Goal: Task Accomplishment & Management: Complete application form

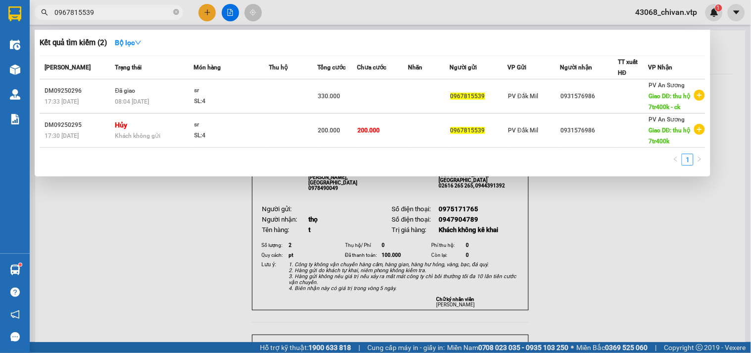
click at [198, 14] on div at bounding box center [375, 176] width 751 height 353
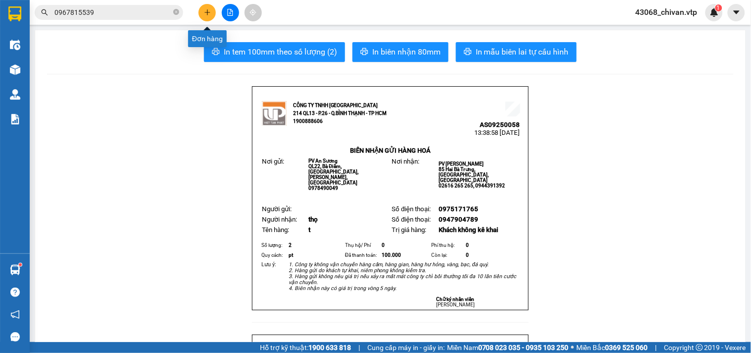
click at [206, 13] on icon "plus" at bounding box center [207, 12] width 7 height 7
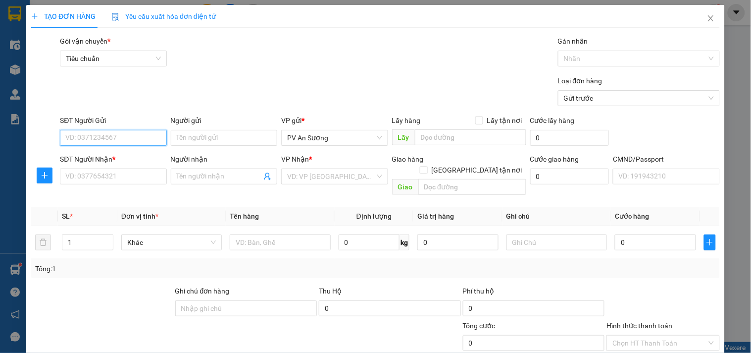
click at [113, 141] on input "SĐT Người Gửi" at bounding box center [113, 138] width 106 height 16
click at [123, 174] on input "SĐT Người Nhận *" at bounding box center [113, 176] width 106 height 16
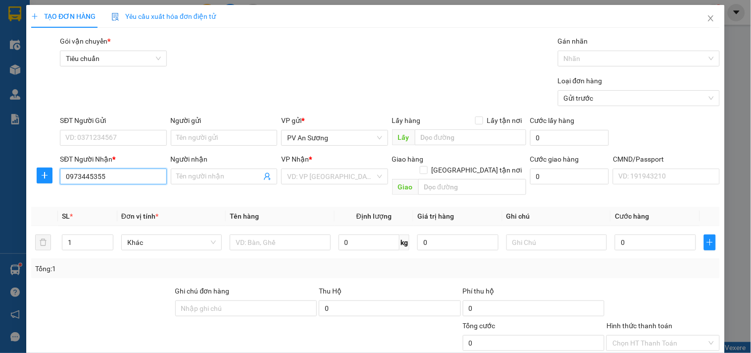
type input "0973445355"
type input "d"
type input "đào"
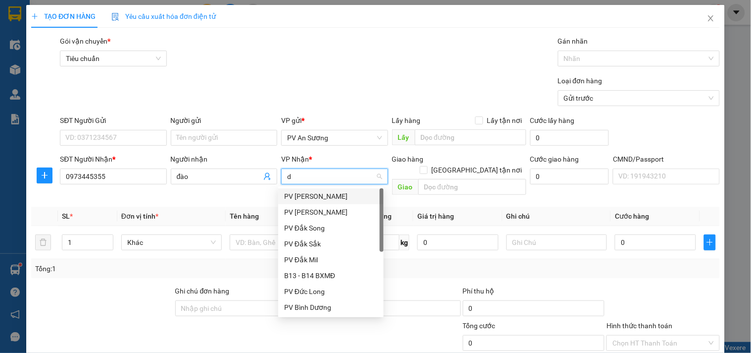
type input "ds"
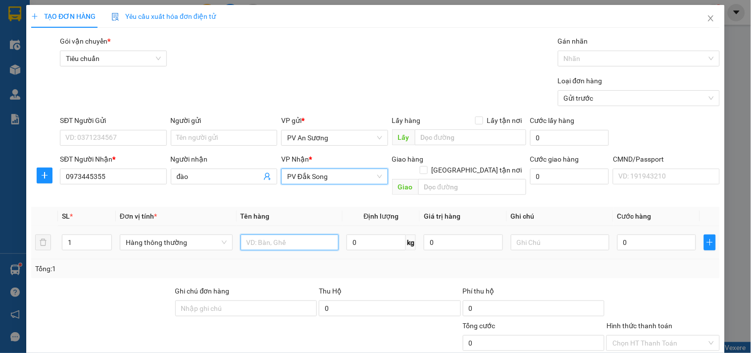
click at [260, 234] on input "text" at bounding box center [290, 242] width 99 height 16
type input "qa"
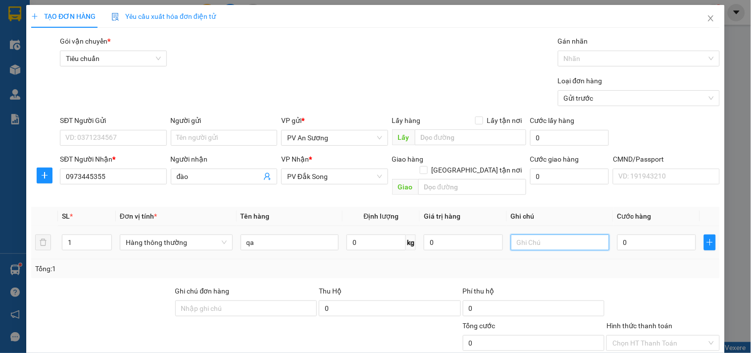
click at [551, 234] on input "text" at bounding box center [560, 242] width 99 height 16
type input "c"
type input "3"
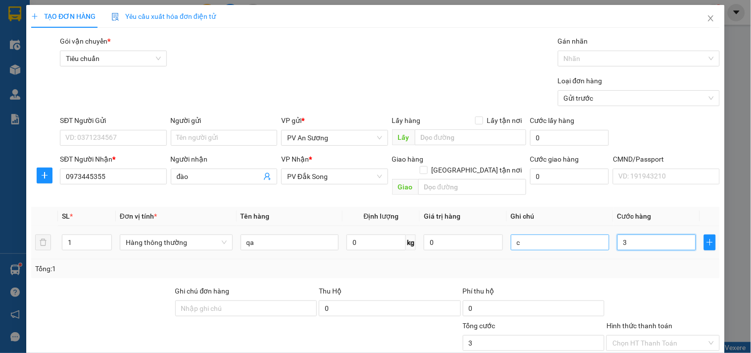
type input "30"
type input "300"
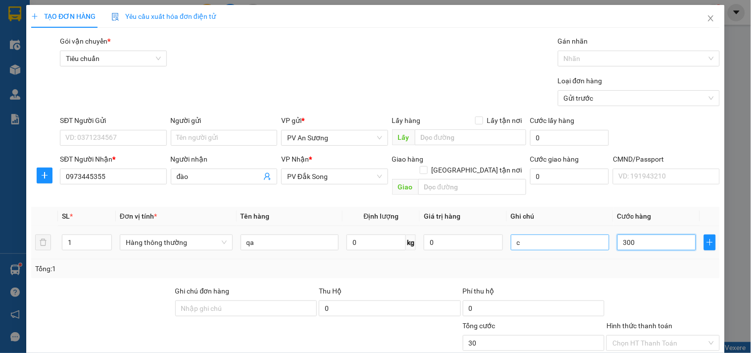
type input "300"
type input "3.000"
type input "30.000"
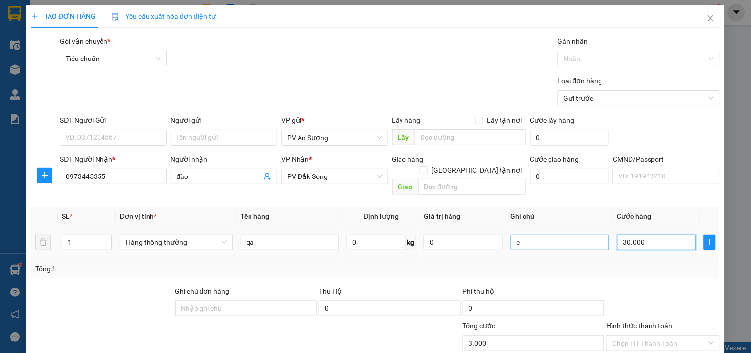
type input "30.000"
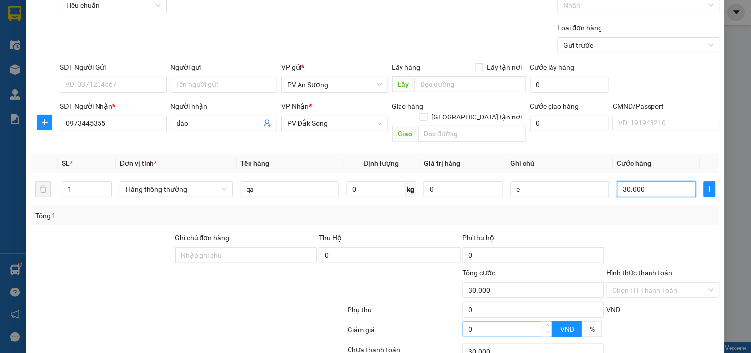
scroll to position [124, 0]
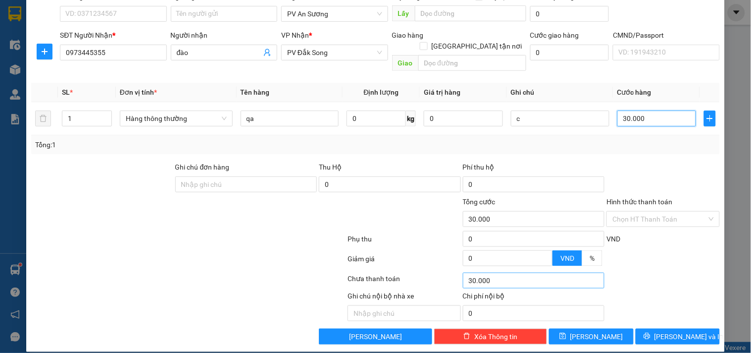
type input "30.000"
click at [661, 328] on button "[PERSON_NAME] và In" at bounding box center [678, 336] width 84 height 16
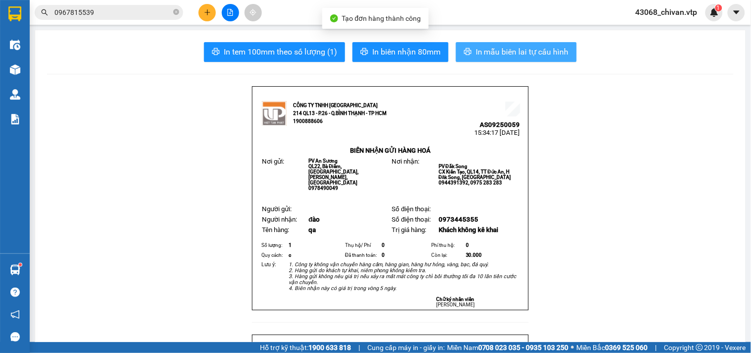
click at [543, 59] on button "In mẫu biên lai tự cấu hình" at bounding box center [516, 52] width 121 height 20
click at [542, 57] on span "In mẫu biên lai tự cấu hình" at bounding box center [522, 52] width 93 height 12
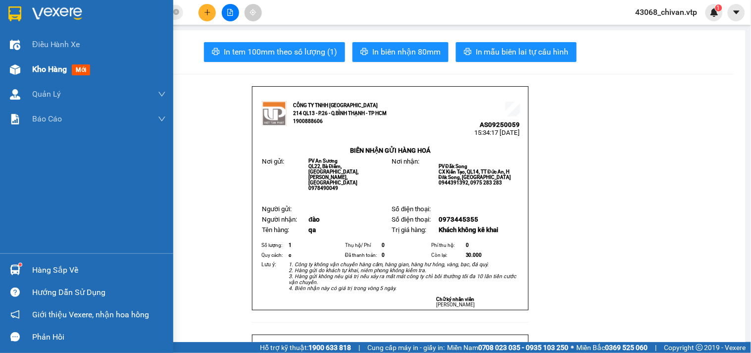
click at [16, 64] on img at bounding box center [15, 69] width 10 height 10
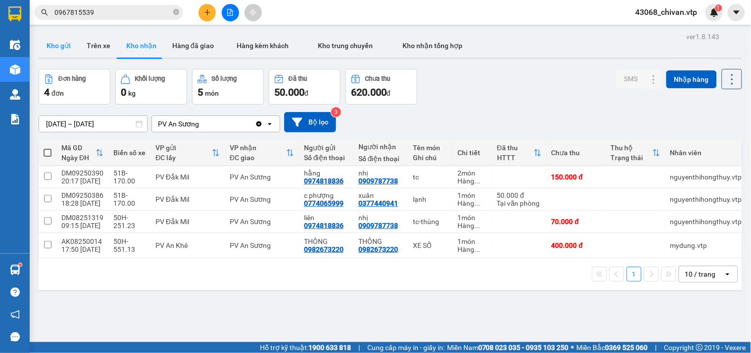
click at [65, 48] on button "Kho gửi" at bounding box center [59, 46] width 40 height 24
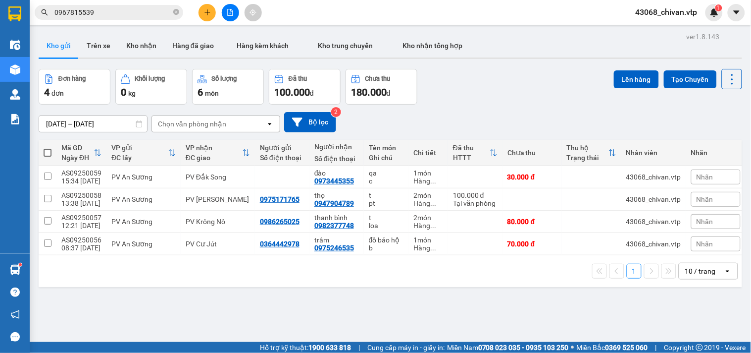
click at [50, 150] on span at bounding box center [48, 153] width 8 height 8
click at [48, 148] on input "checkbox" at bounding box center [48, 148] width 0 height 0
checkbox input "true"
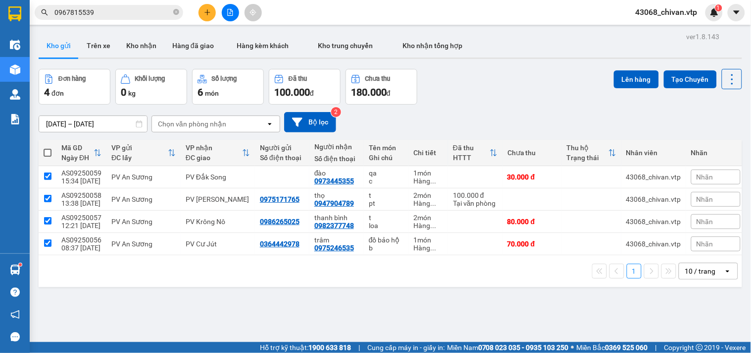
checkbox input "true"
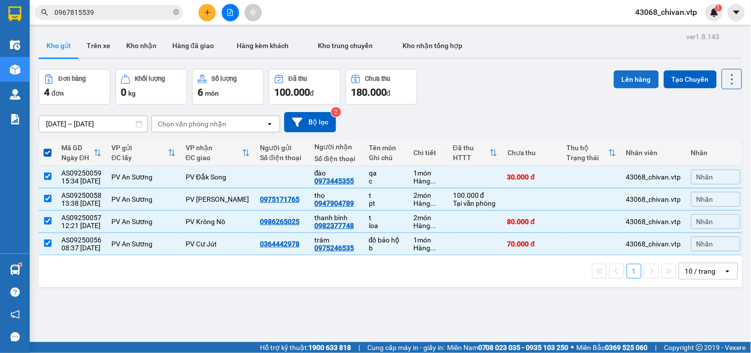
click at [624, 76] on button "Lên hàng" at bounding box center [636, 79] width 45 height 18
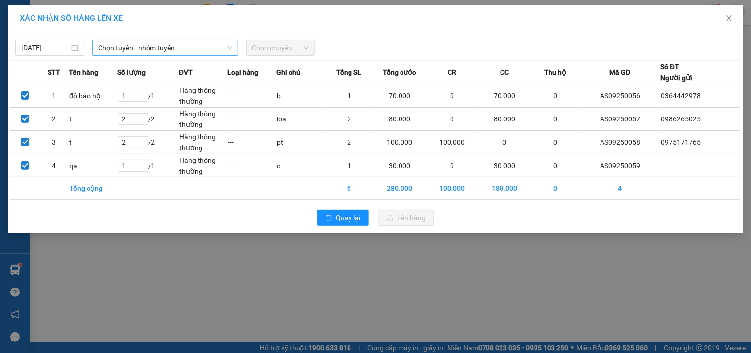
click at [119, 50] on span "Chọn tuyến - nhóm tuyến" at bounding box center [165, 47] width 134 height 15
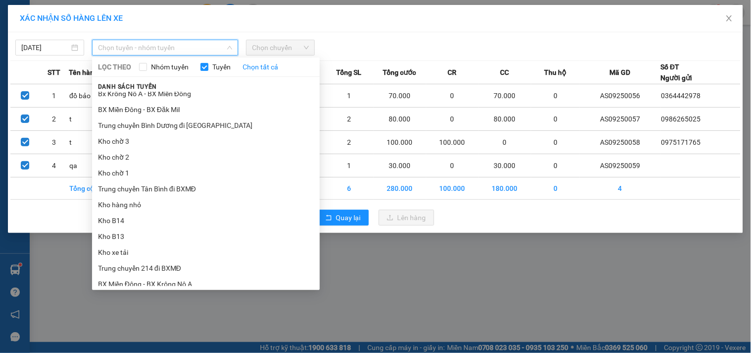
scroll to position [168, 0]
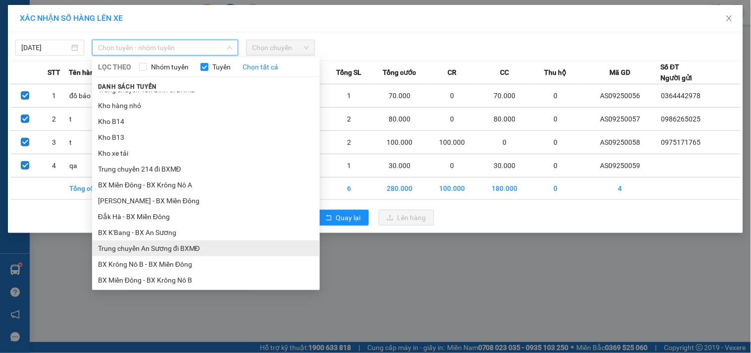
click at [193, 254] on li "Trung chuyển An Sương đi BXMĐ" at bounding box center [206, 248] width 228 height 16
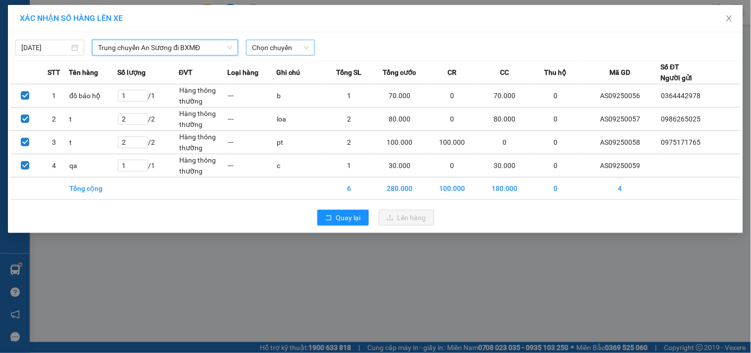
click at [307, 50] on span "Chọn chuyến" at bounding box center [280, 47] width 57 height 15
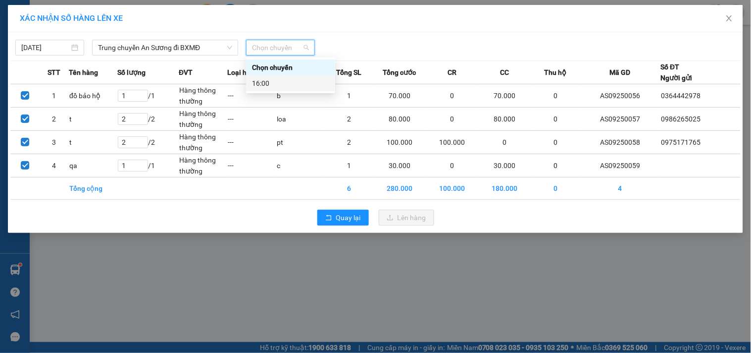
click at [293, 87] on div "16:00" at bounding box center [290, 83] width 77 height 11
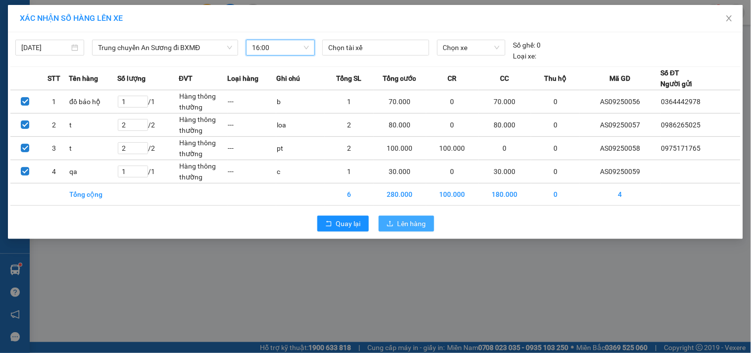
drag, startPoint x: 415, startPoint y: 230, endPoint x: 413, endPoint y: 225, distance: 6.0
click at [415, 231] on button "Lên hàng" at bounding box center [406, 223] width 55 height 16
click at [412, 223] on span "Lên hàng" at bounding box center [412, 223] width 29 height 11
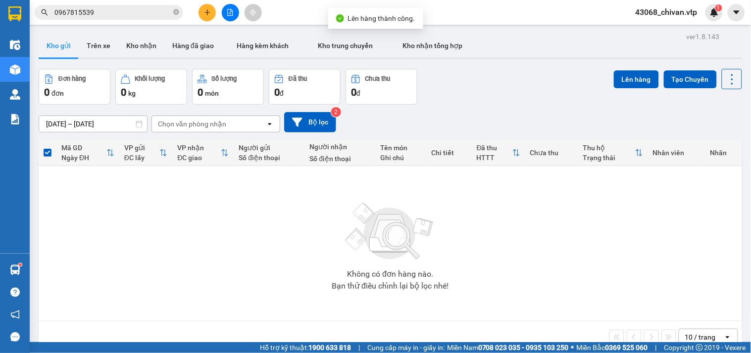
click at [231, 13] on icon "file-add" at bounding box center [230, 12] width 7 height 7
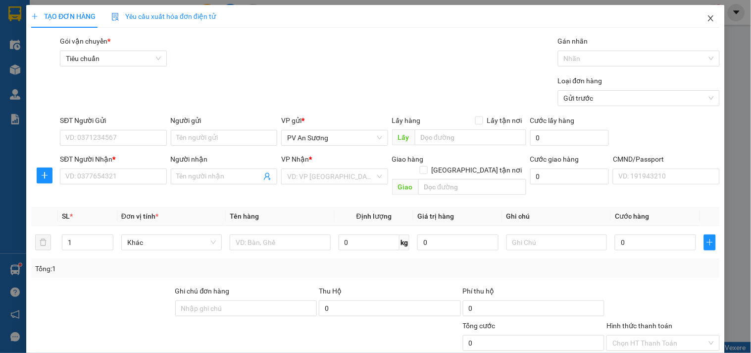
click at [697, 18] on span "Close" at bounding box center [711, 19] width 28 height 28
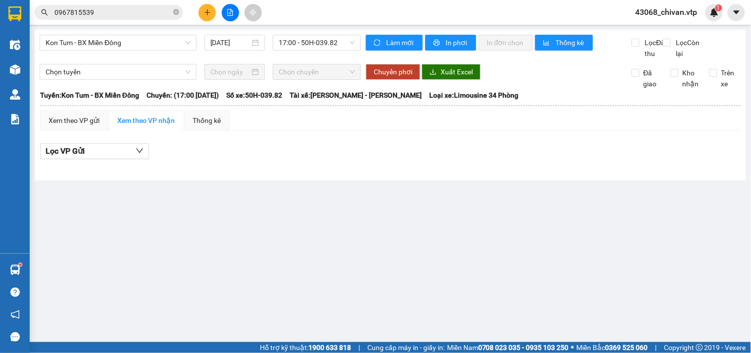
click at [699, 18] on span "43068_chivan.vtp" at bounding box center [667, 12] width 78 height 12
click at [167, 37] on span "Kon Tum - BX Miền Đông" at bounding box center [118, 42] width 145 height 15
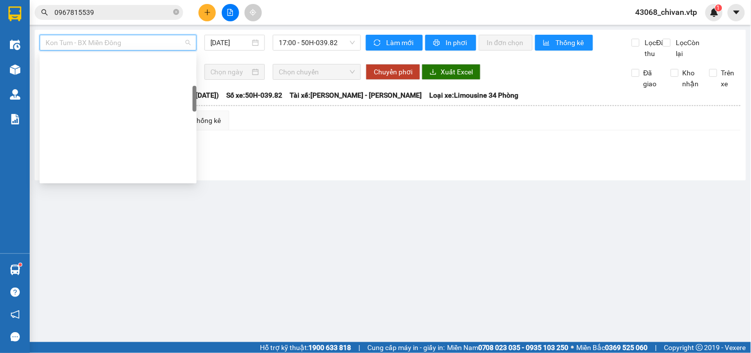
scroll to position [220, 0]
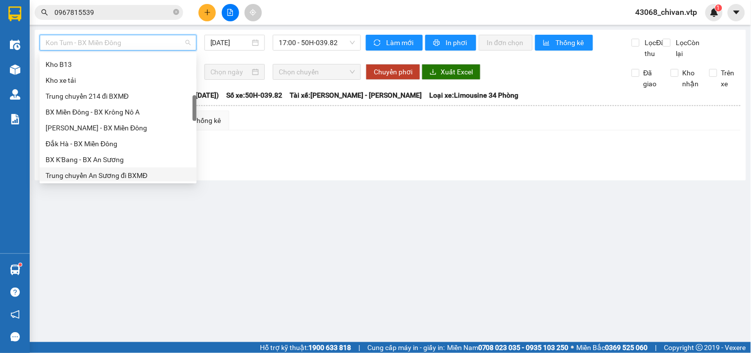
click at [123, 174] on div "Trung chuyển An Sương đi BXMĐ" at bounding box center [118, 175] width 145 height 11
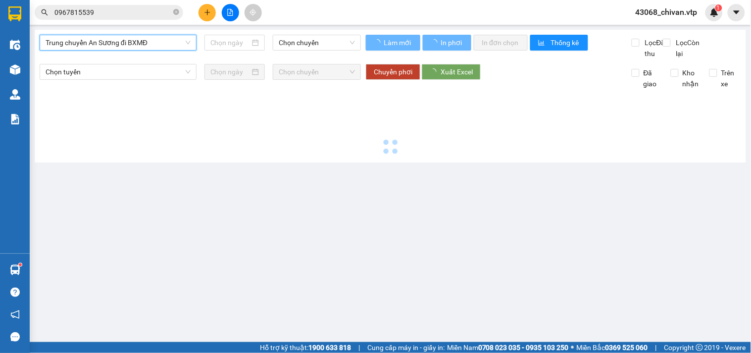
type input "[DATE]"
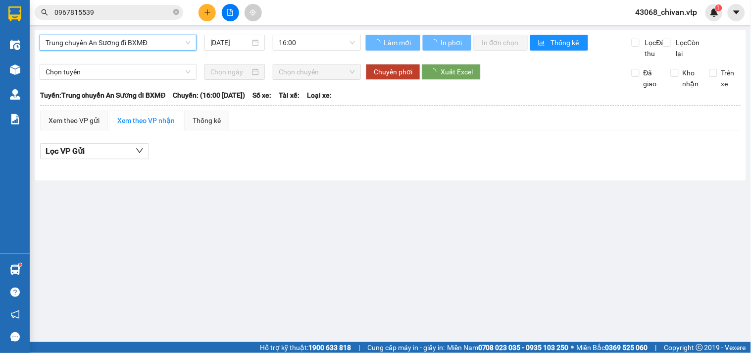
click at [312, 46] on span "16:00" at bounding box center [317, 42] width 76 height 15
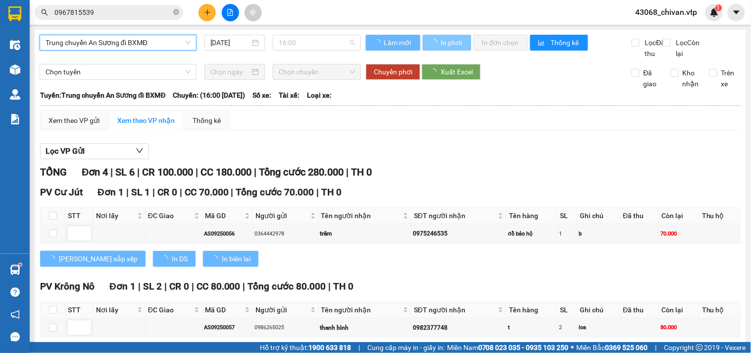
click at [446, 38] on span "In phơi" at bounding box center [452, 42] width 23 height 11
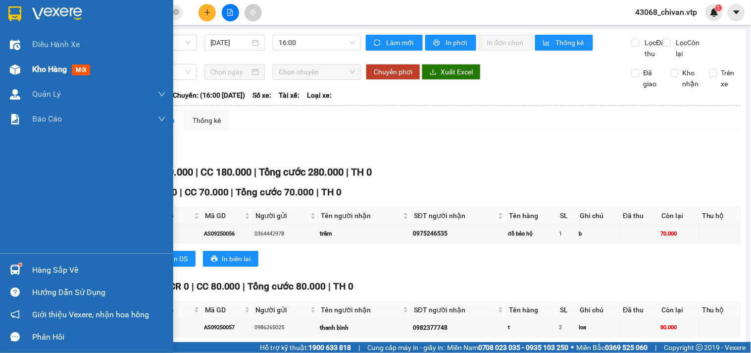
click at [16, 65] on img at bounding box center [15, 69] width 10 height 10
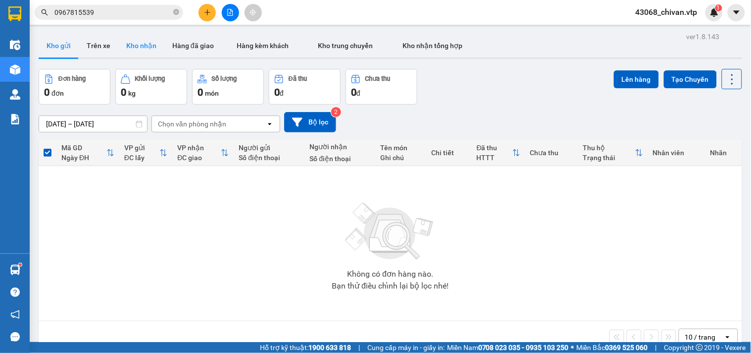
click at [135, 41] on button "Kho nhận" at bounding box center [141, 46] width 46 height 24
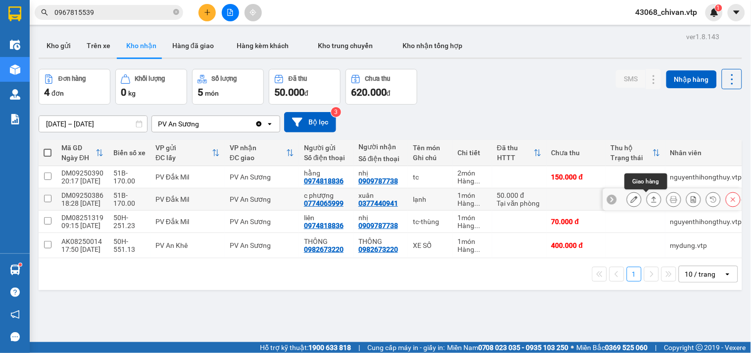
click at [651, 199] on icon at bounding box center [654, 199] width 7 height 7
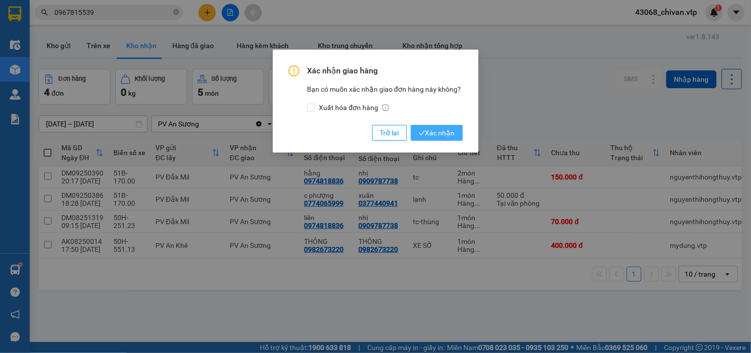
click at [448, 133] on span "Xác nhận" at bounding box center [437, 132] width 36 height 11
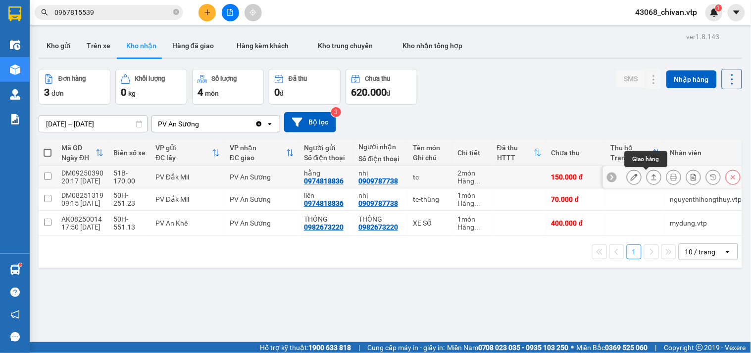
click at [651, 175] on icon at bounding box center [654, 176] width 7 height 7
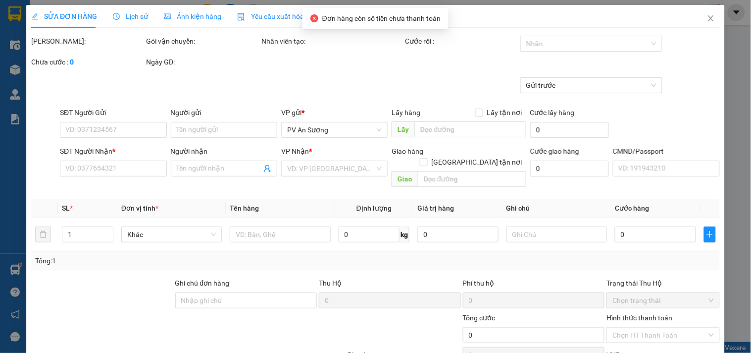
type input "0974818836"
type input "hằng"
type input "0909787738"
type input "nhị"
type input "150.000"
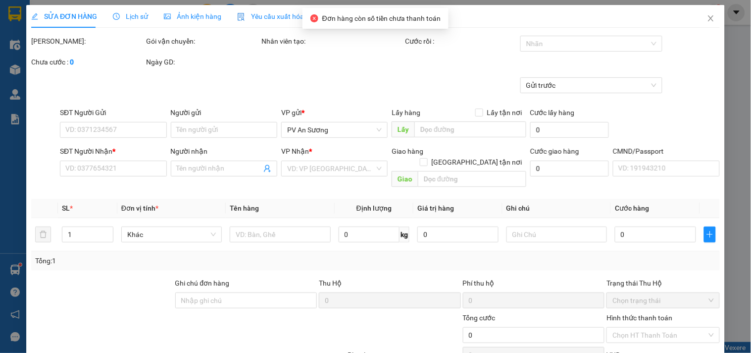
type input "150.000"
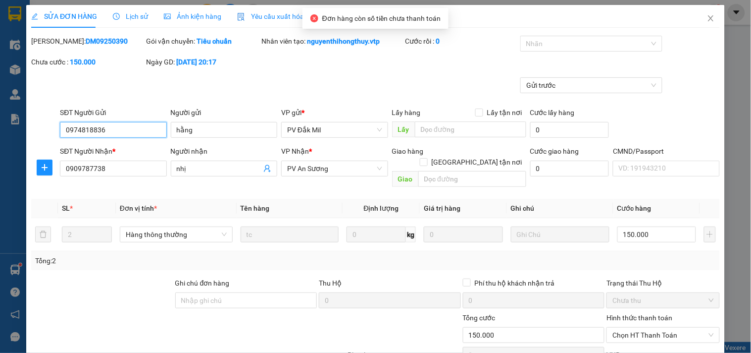
type input "7.500"
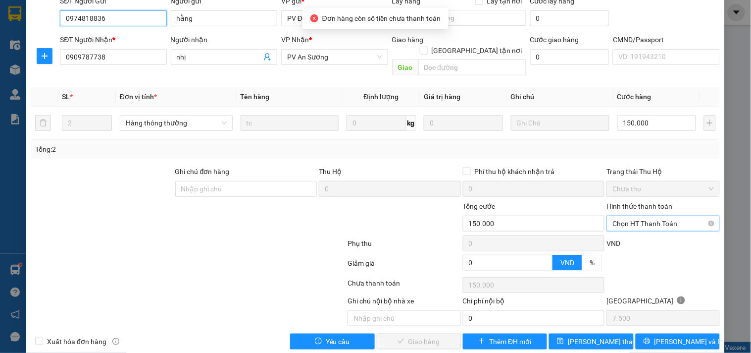
click at [637, 216] on span "Chọn HT Thanh Toán" at bounding box center [663, 223] width 101 height 15
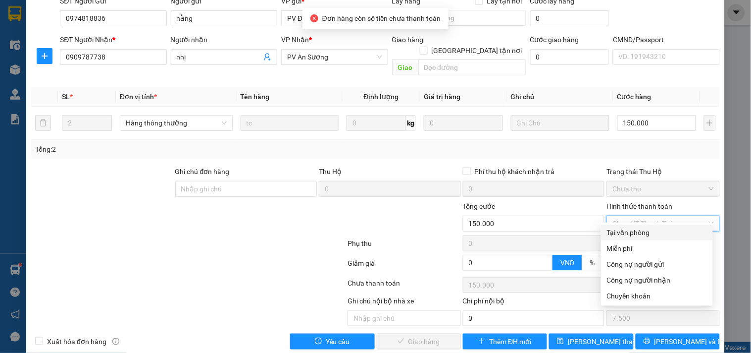
drag, startPoint x: 637, startPoint y: 228, endPoint x: 514, endPoint y: 288, distance: 137.5
click at [637, 229] on div "Tại văn phòng" at bounding box center [657, 232] width 100 height 11
type input "0"
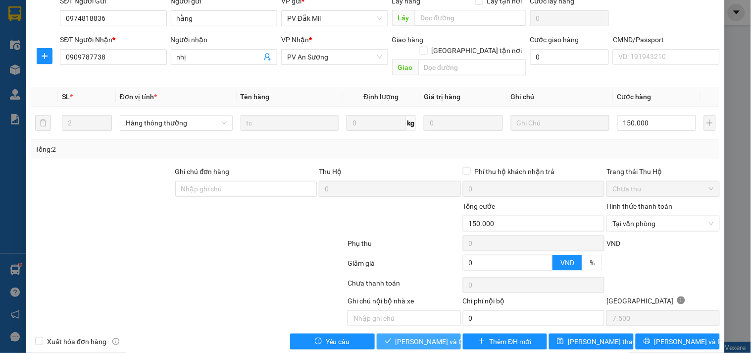
click at [433, 333] on button "[PERSON_NAME] và Giao hàng" at bounding box center [419, 341] width 84 height 16
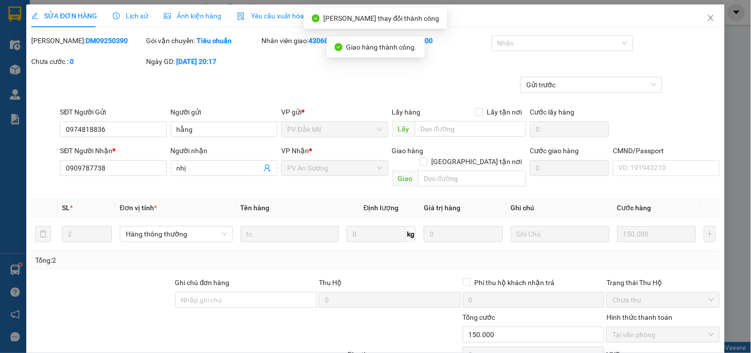
scroll to position [0, 0]
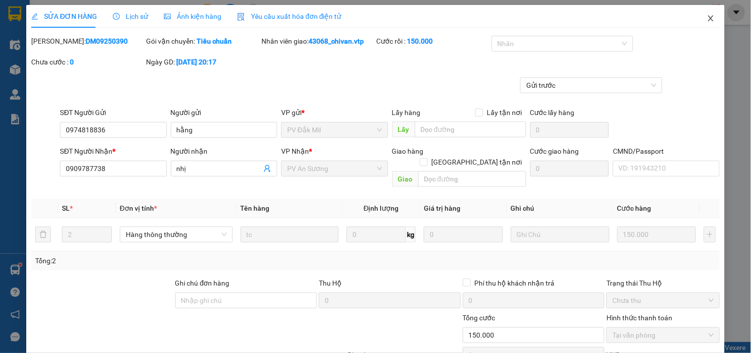
click at [697, 20] on span "Close" at bounding box center [711, 19] width 28 height 28
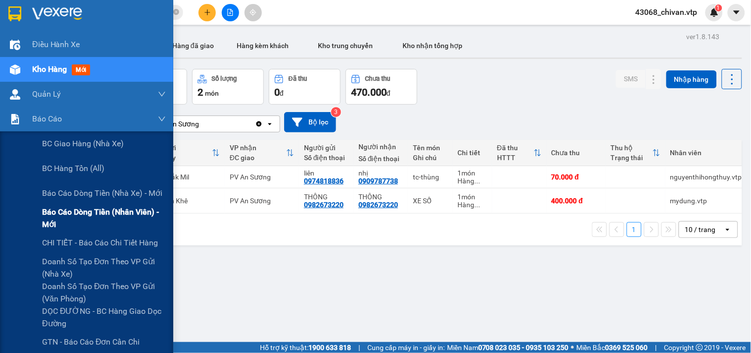
click at [103, 216] on span "Báo cáo dòng tiền (nhân viên) - mới" at bounding box center [104, 218] width 124 height 25
